Goal: Information Seeking & Learning: Learn about a topic

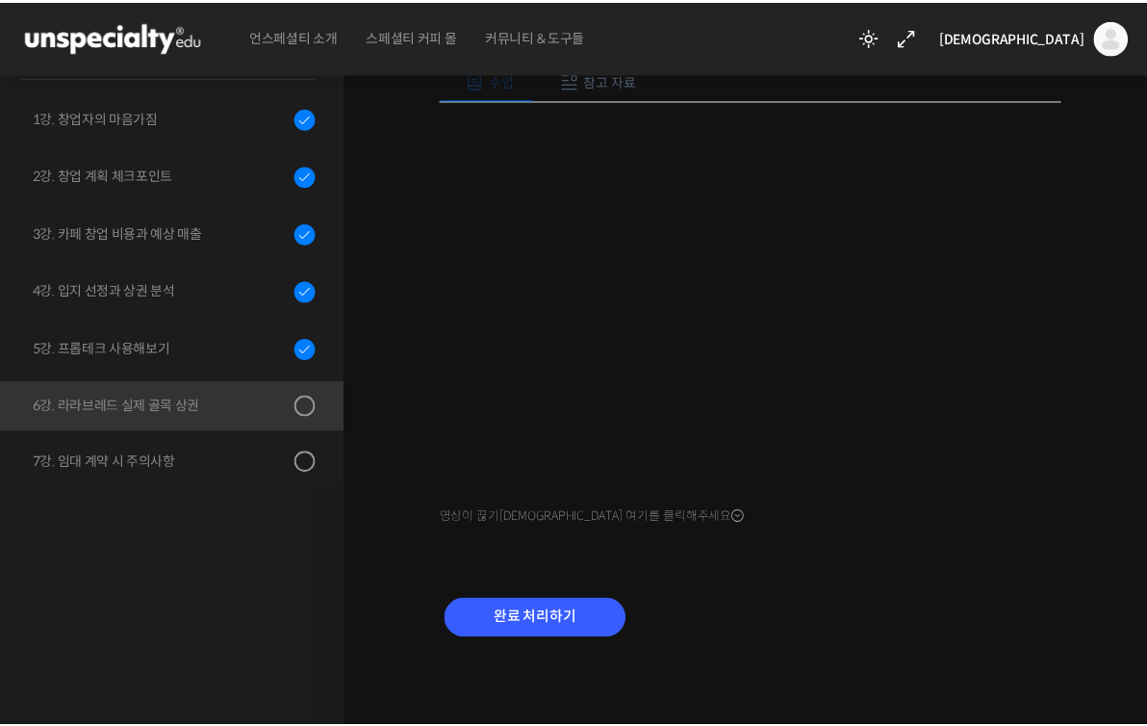
scroll to position [247, 0]
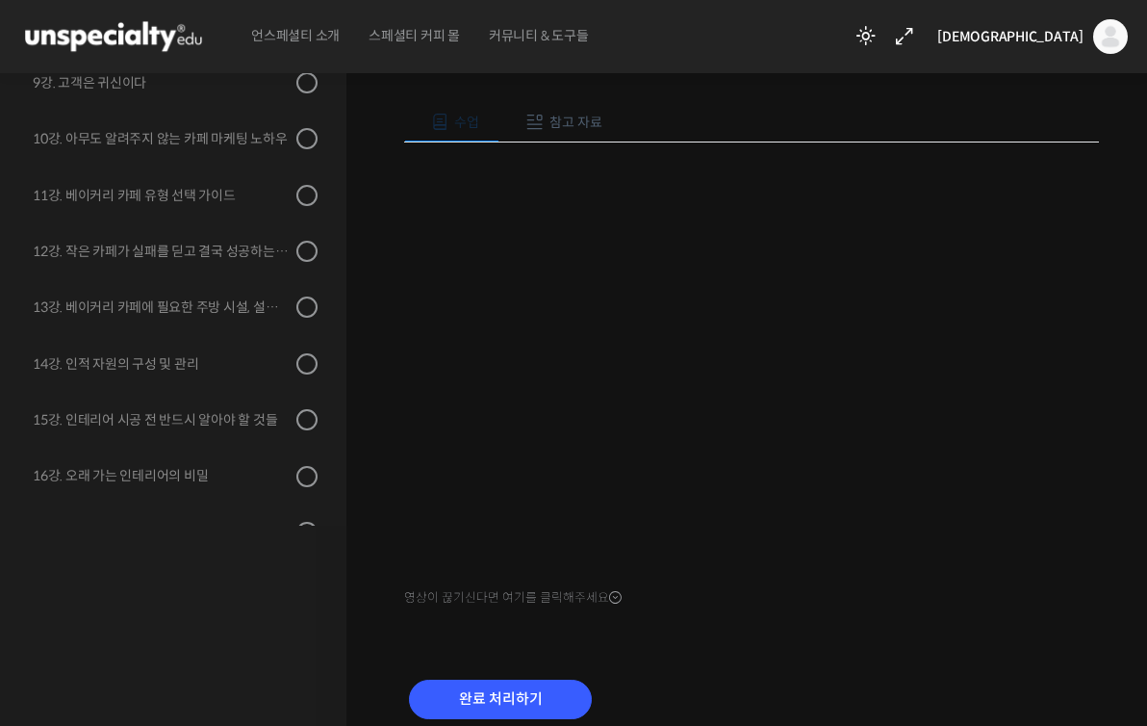
scroll to position [197, 0]
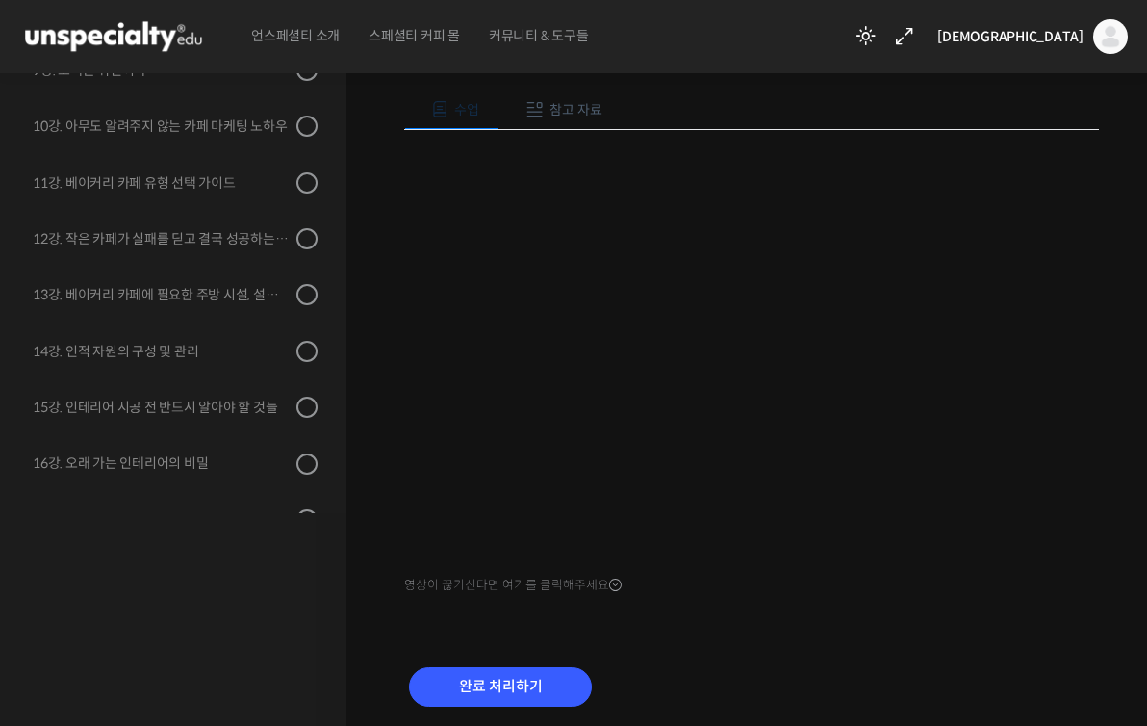
click at [1127, 358] on div "줄서는 카페 창업, 골목상권에서도 차별화된 카페 창업하기 6강. 라라브레드 실제 골목 상권 진행 중 수업 6 / 20 진행 중 ← 이전 6강.…" at bounding box center [752, 328] width 811 height 936
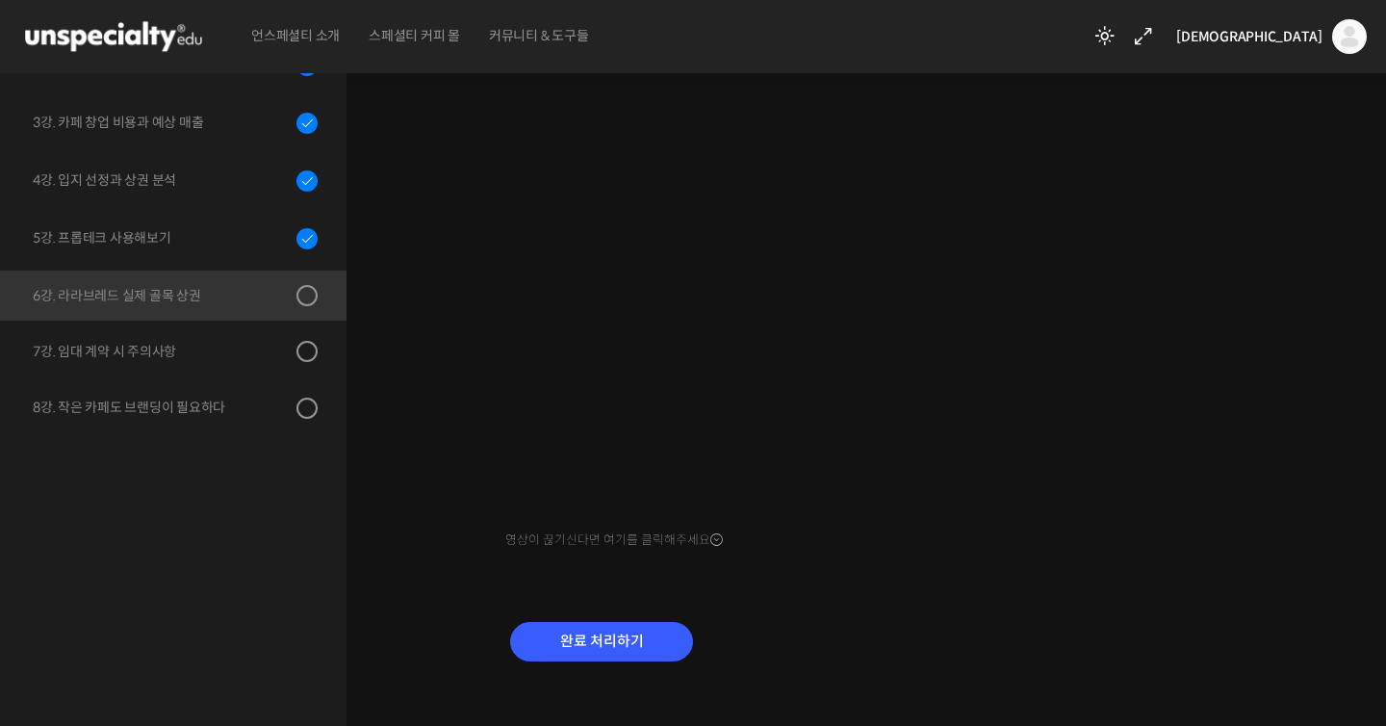
scroll to position [70, 0]
click at [588, 653] on input "완료 처리하기" at bounding box center [601, 641] width 183 height 39
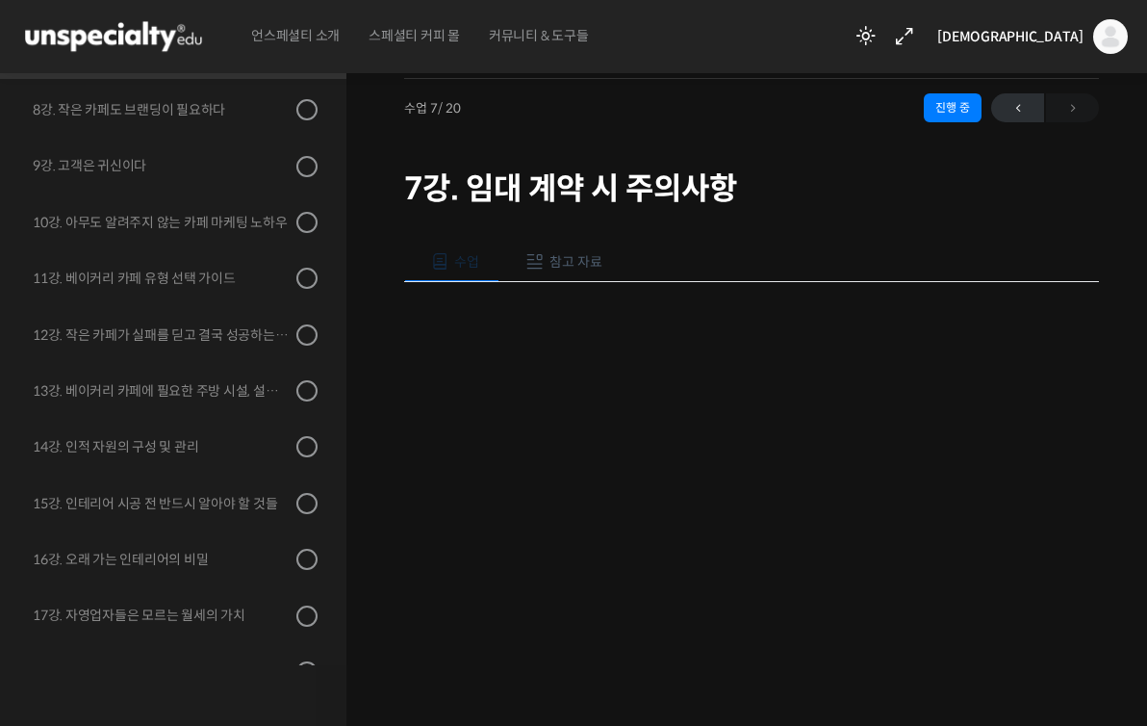
scroll to position [266, 0]
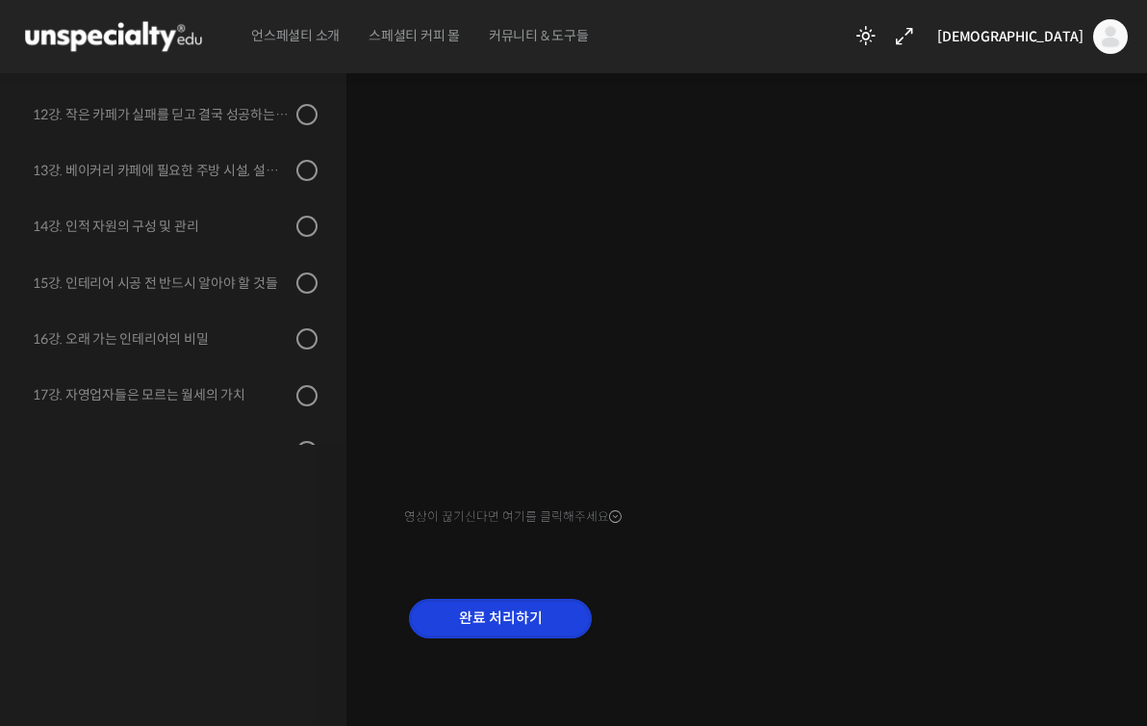
click at [549, 619] on input "완료 처리하기" at bounding box center [500, 618] width 183 height 39
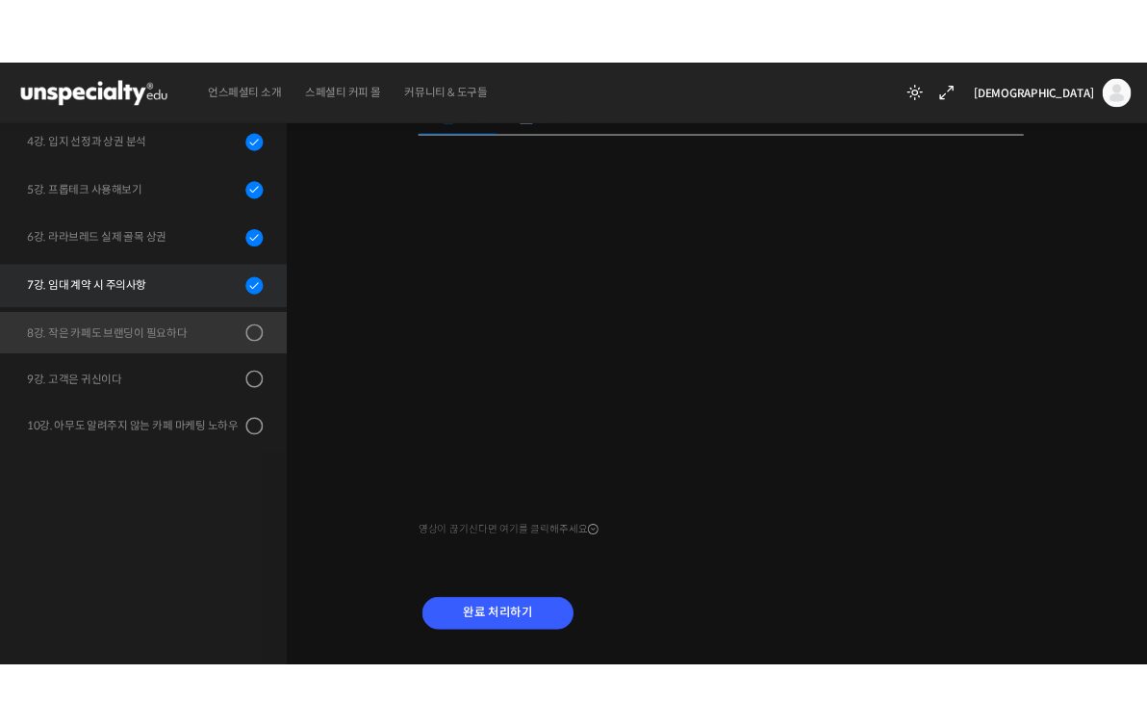
scroll to position [274, 0]
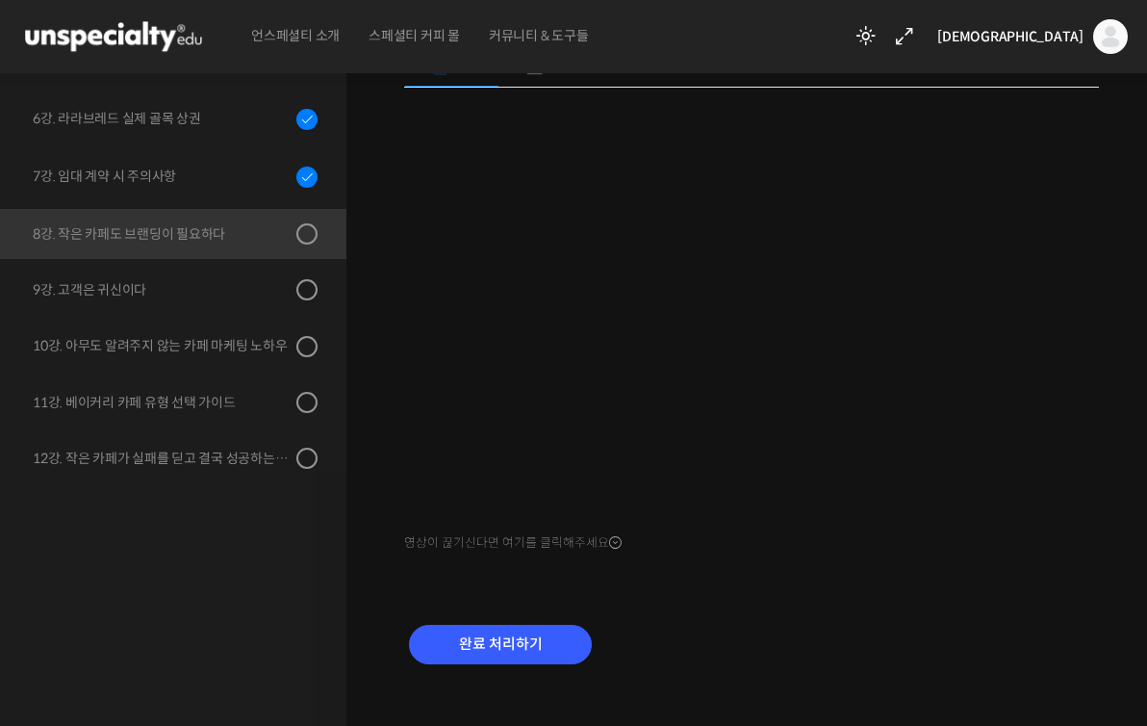
click at [990, 598] on div "수업 참고 자료 영상이 끊기신다면 여기를 클릭해주세요 PPT 수업 자료 (클릭하시면 새 창에서 열립니다) 브랜드 네이밍 사례 (엑셀 파일, 클…" at bounding box center [751, 366] width 695 height 696
click at [971, 579] on div "수업 참고 자료 영상이 끊기신다면 여기를 클릭해주세요 PPT 수업 자료 (클릭하시면 새 창에서 열립니다) 브랜드 네이밍 사례 (엑셀 파일, 클…" at bounding box center [751, 366] width 695 height 696
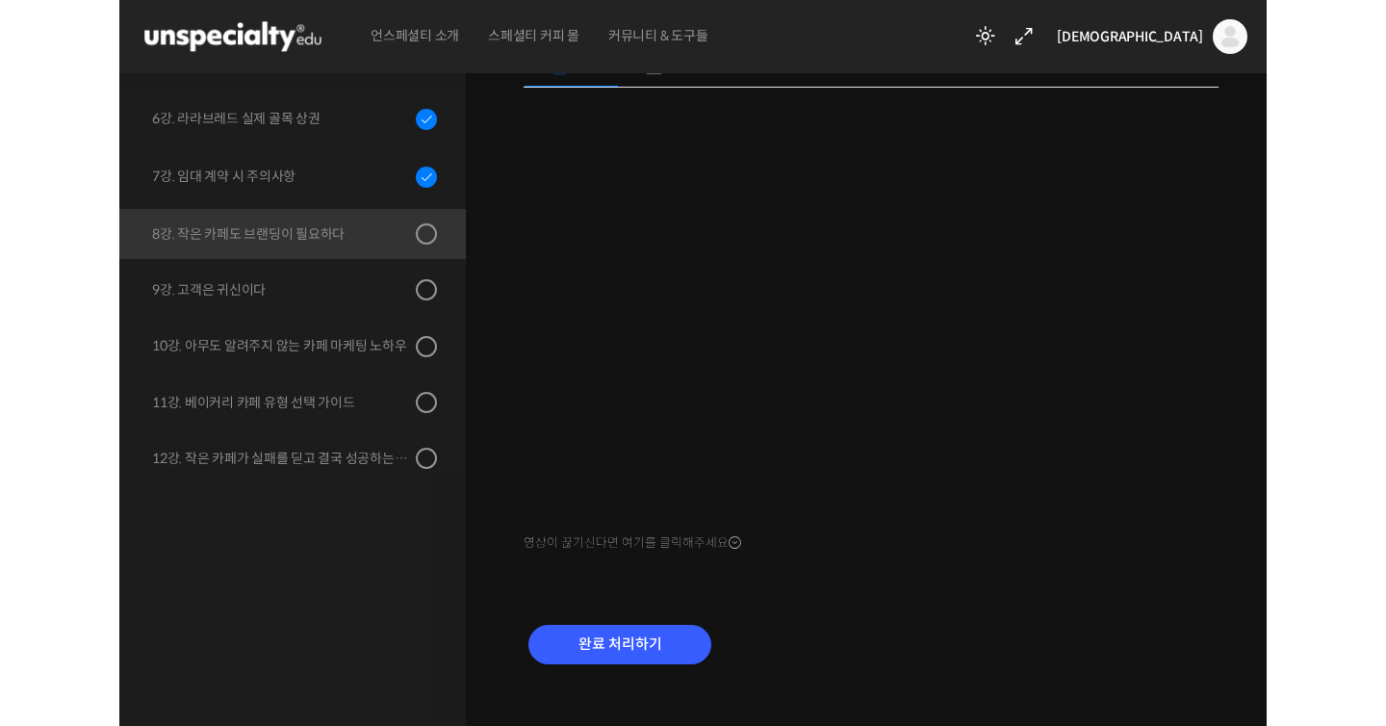
scroll to position [145, 0]
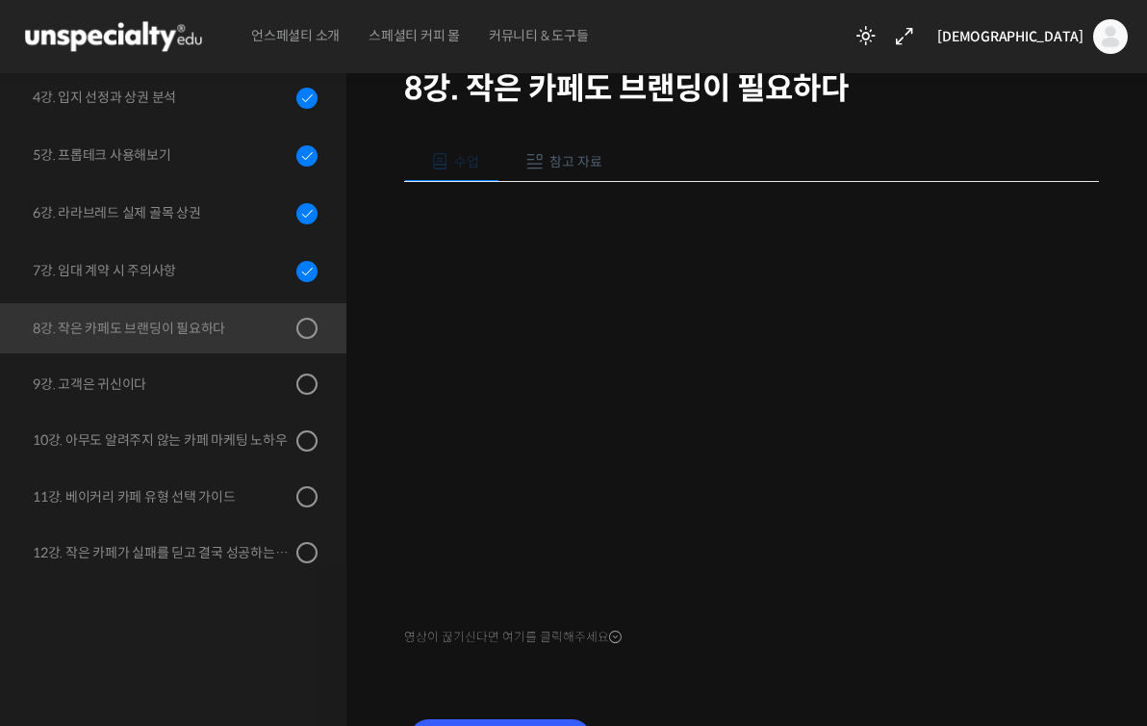
click at [1051, 131] on div "수업 참고 자료 영상이 끊기신다면 여기를 클릭해주세요 PPT 수업 자료 (클릭하시면 새 창에서 열립니다) 브랜드 네이밍 사례 (엑셀 파일, 클…" at bounding box center [751, 461] width 695 height 696
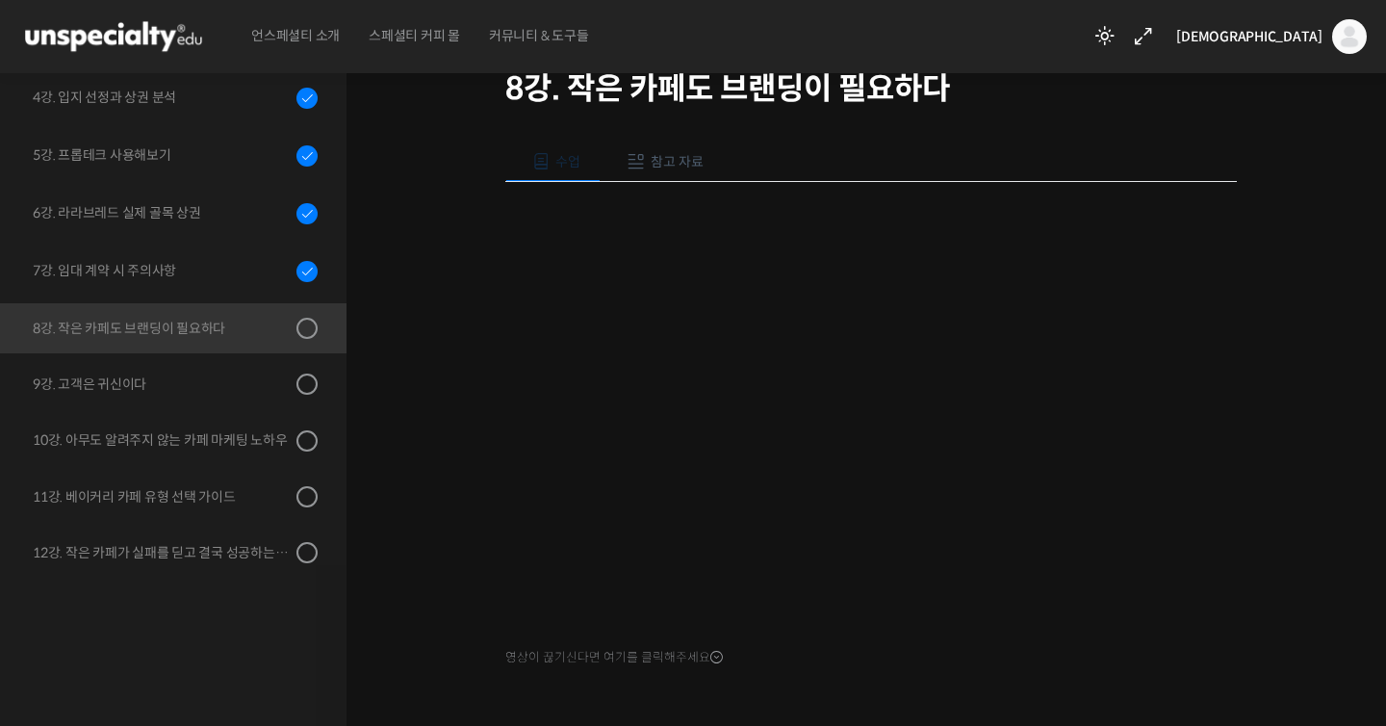
scroll to position [266, 0]
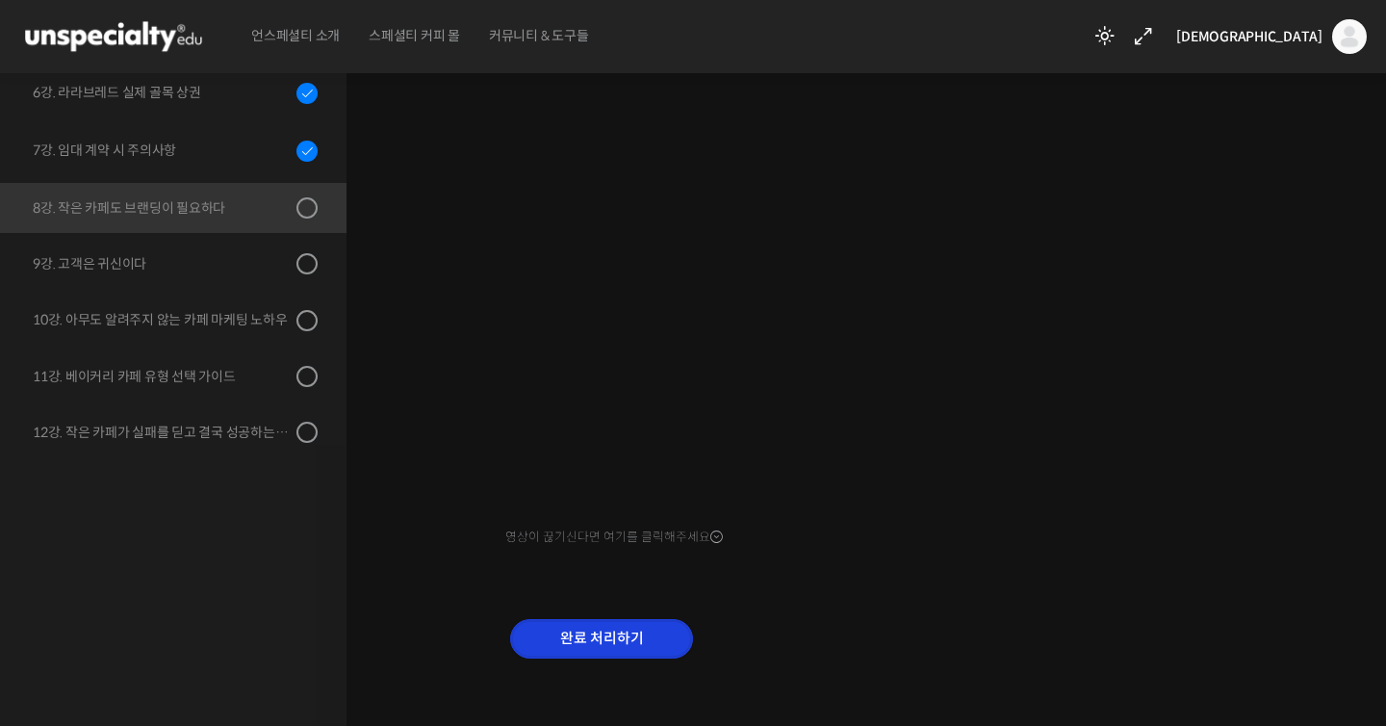
click at [636, 626] on input "완료 처리하기" at bounding box center [601, 638] width 183 height 39
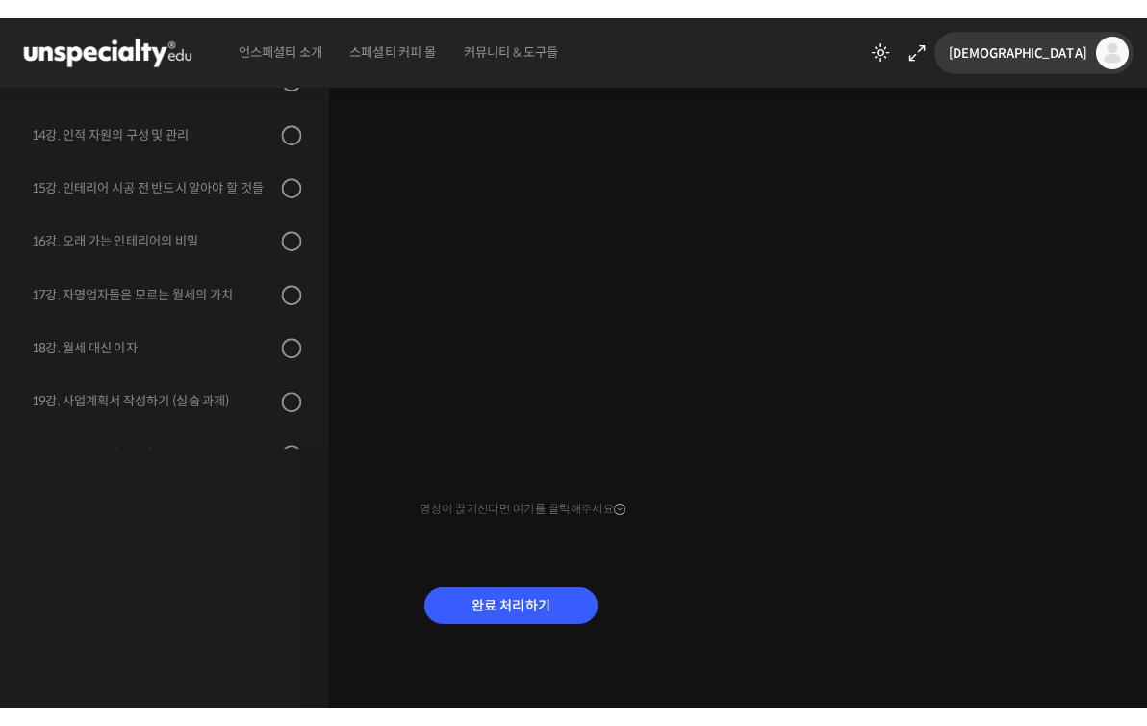
scroll to position [266, 0]
